Goal: Check status: Check status

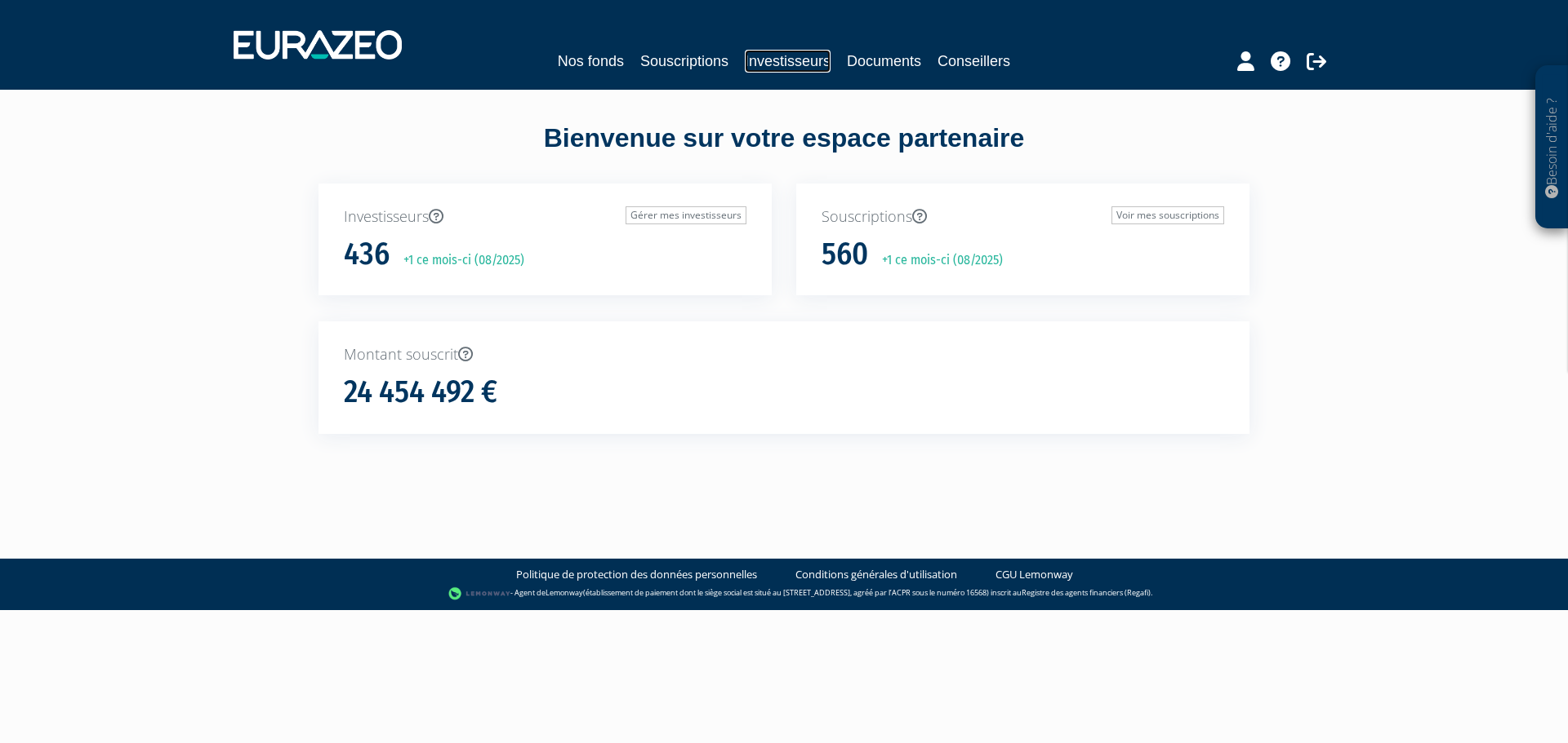
click at [757, 64] on link "Investisseurs" at bounding box center [787, 61] width 86 height 23
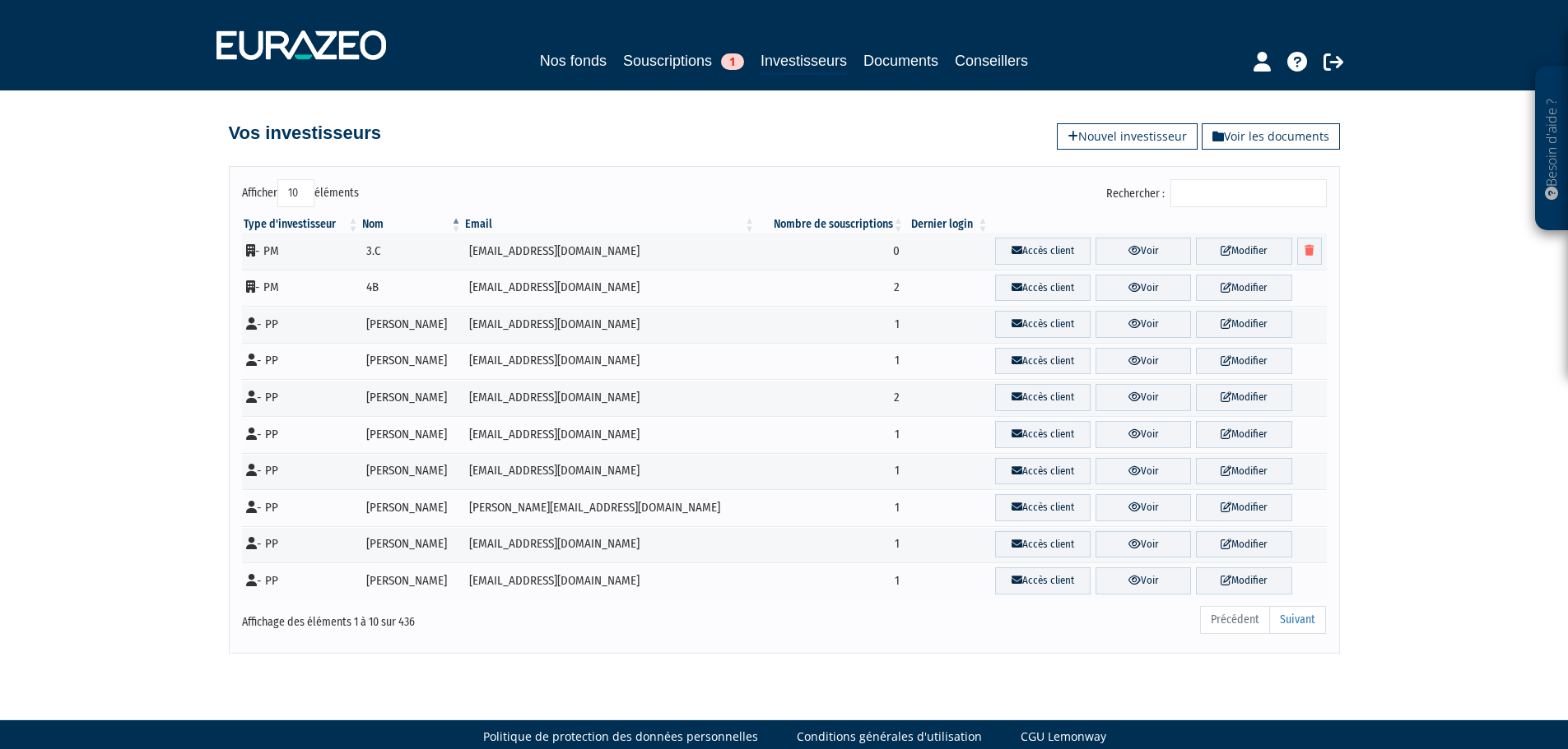
click at [1225, 180] on input "Rechercher :" at bounding box center [1249, 193] width 157 height 28
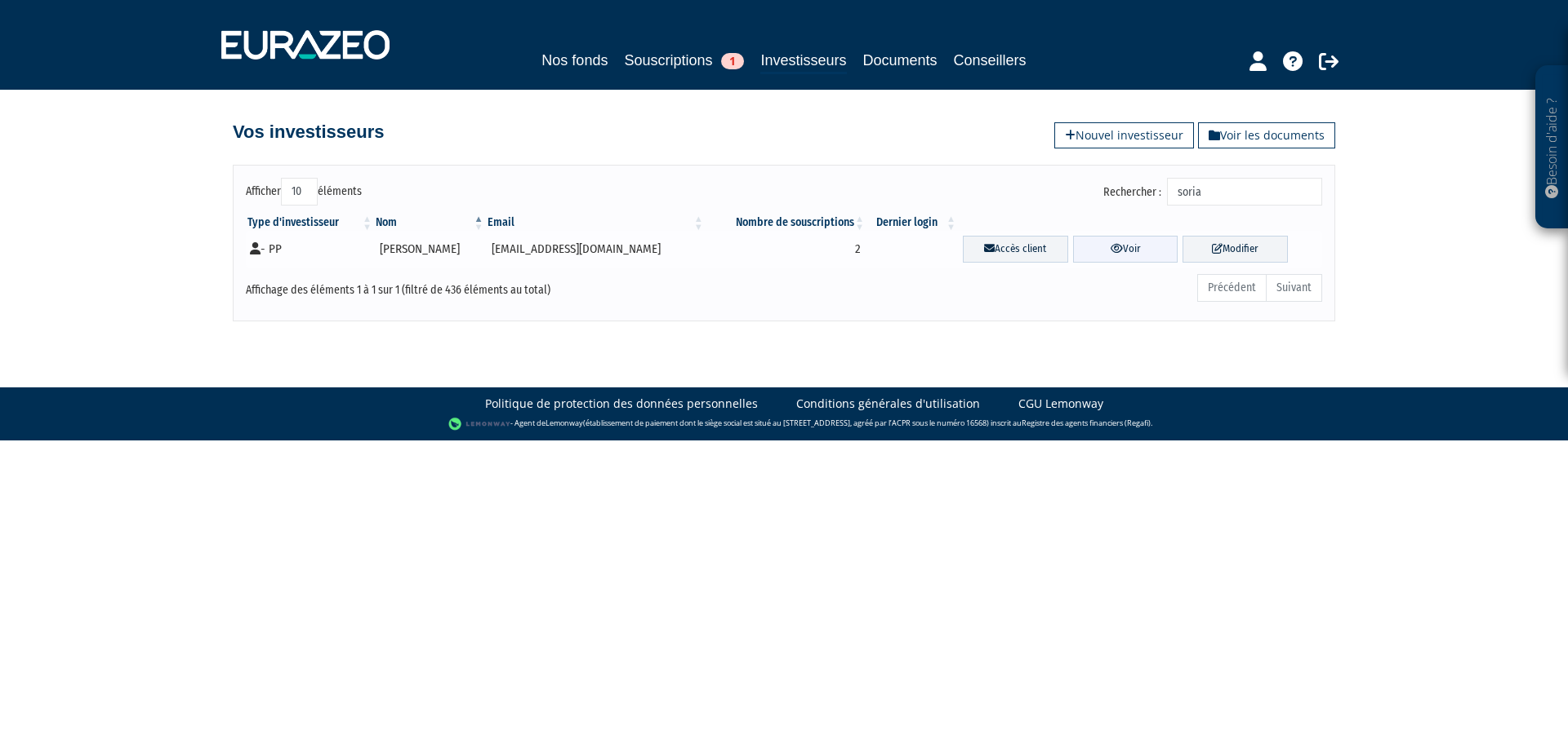
type input "soria"
click at [1140, 259] on link "Voir" at bounding box center [1126, 249] width 106 height 27
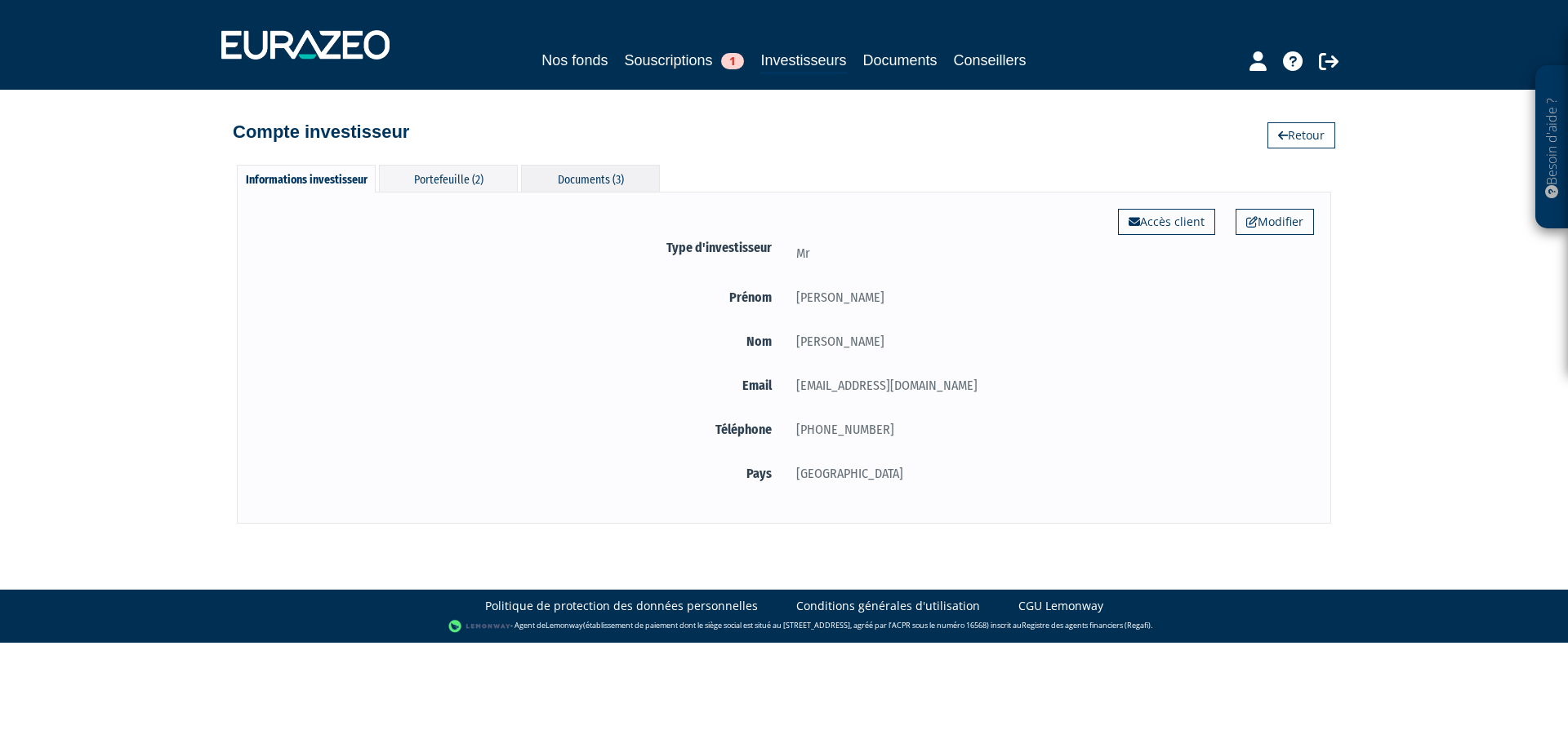
click at [597, 178] on div "Documents (3)" at bounding box center [590, 178] width 139 height 27
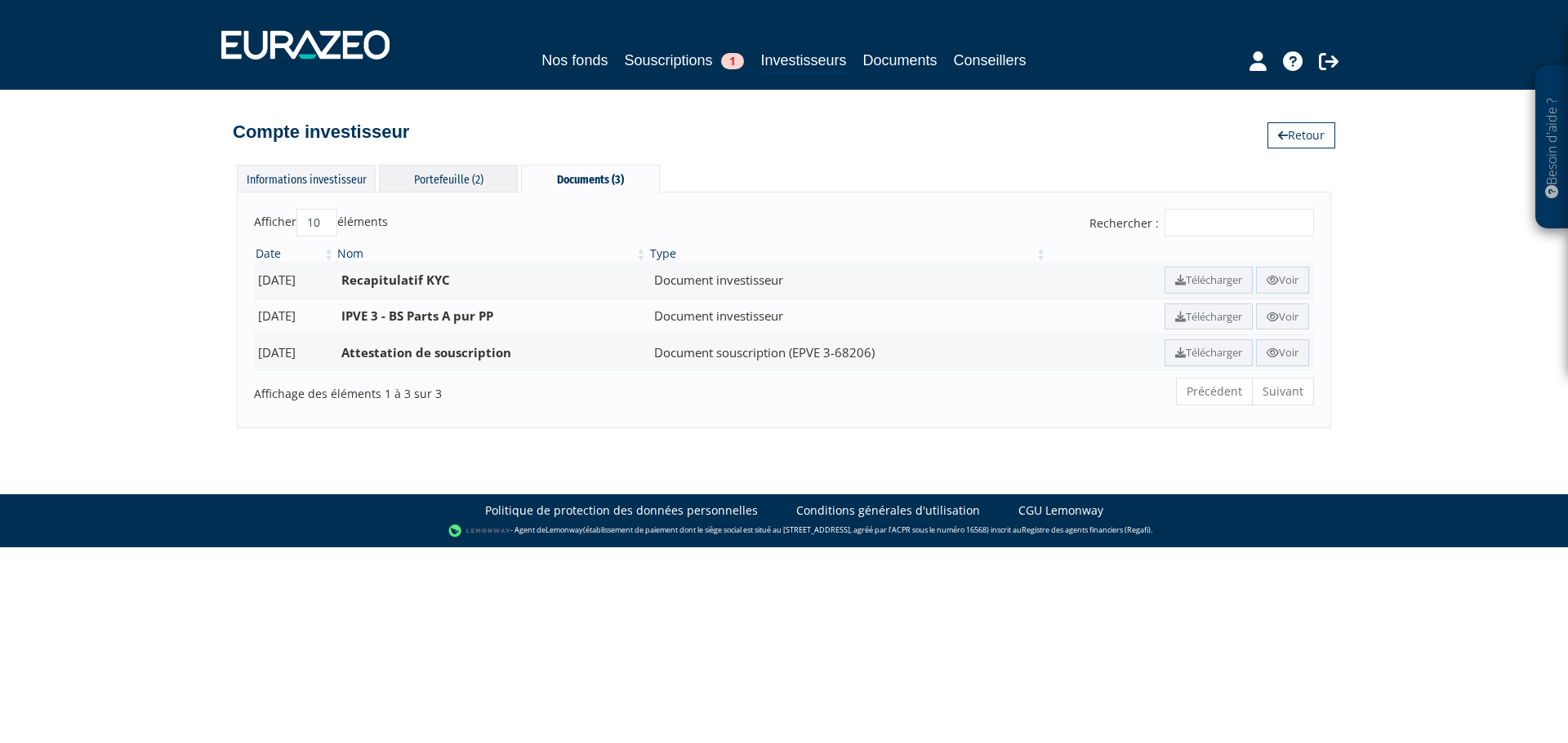
click at [463, 172] on div "Portefeuille (2)" at bounding box center [448, 178] width 139 height 27
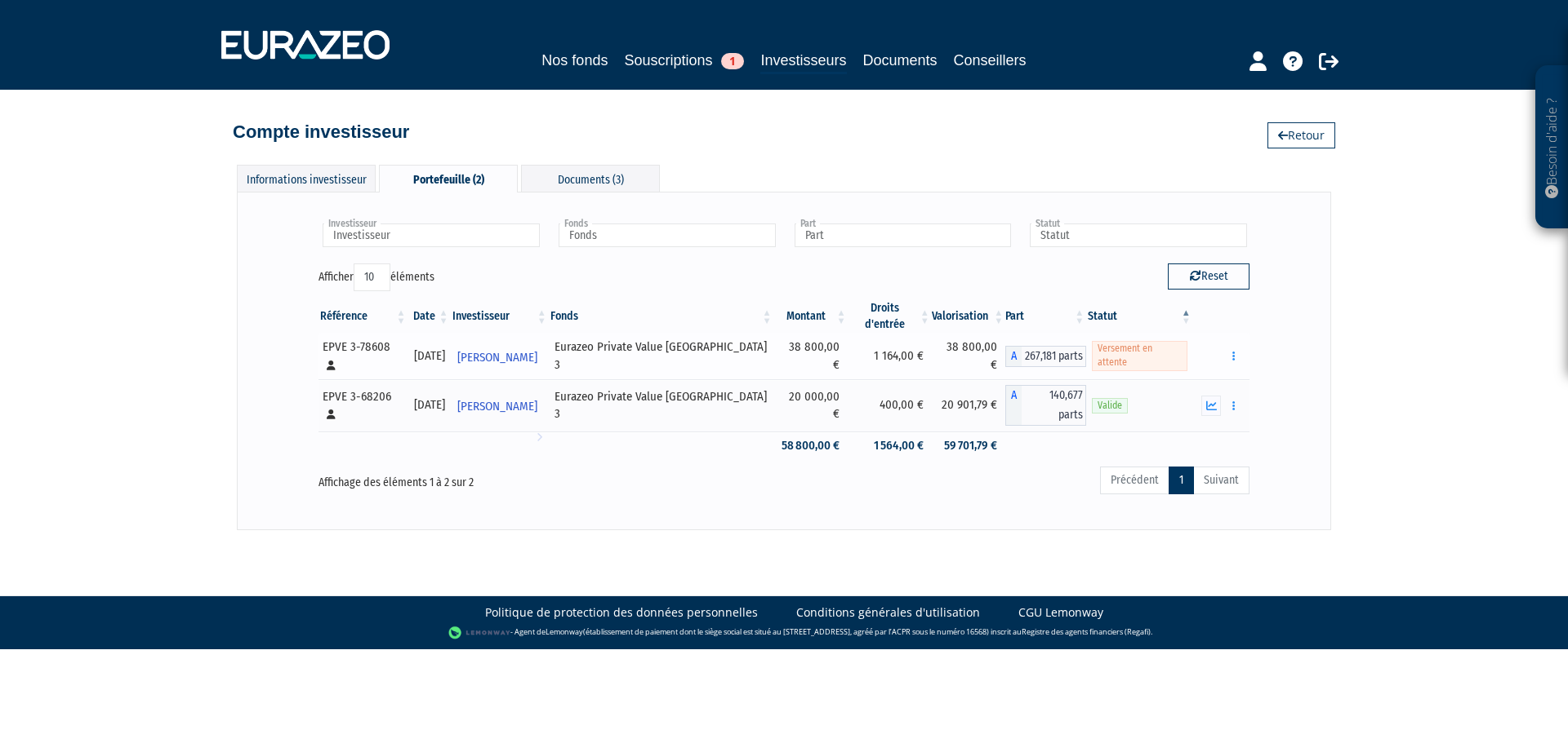
click at [1143, 349] on span "Versement en attente" at bounding box center [1139, 356] width 95 height 30
click at [1220, 346] on div "Documents Réaliser le versement Rachat libre" at bounding box center [1221, 356] width 45 height 20
click at [1235, 351] on icon "button" at bounding box center [1233, 356] width 3 height 10
click at [1227, 372] on link "Documents" at bounding box center [1177, 385] width 121 height 27
